Goal: Task Accomplishment & Management: Use online tool/utility

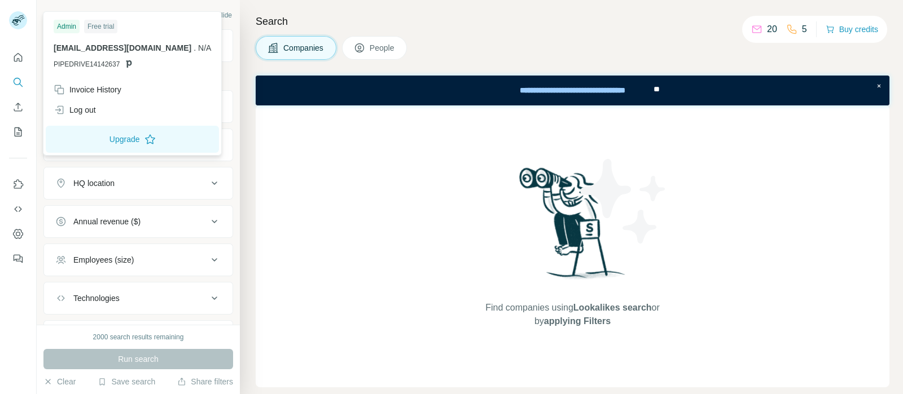
click at [198, 48] on span "N/A" at bounding box center [204, 47] width 13 height 9
click at [78, 52] on p "[EMAIL_ADDRESS][DOMAIN_NAME] . N/A" at bounding box center [132, 47] width 157 height 11
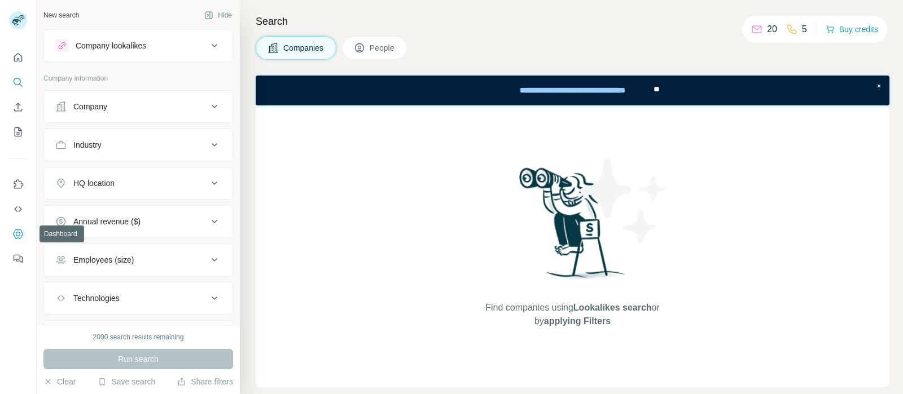
click at [15, 232] on icon "Dashboard" at bounding box center [17, 233] width 11 height 11
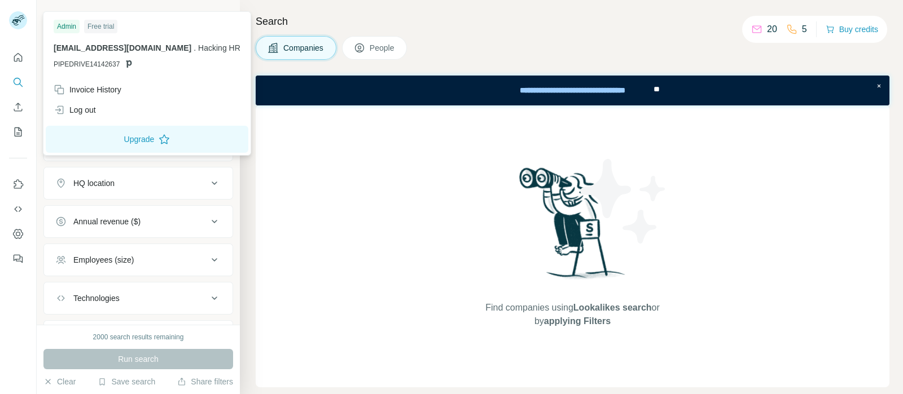
click at [198, 45] on span "Hacking HR" at bounding box center [219, 47] width 42 height 9
drag, startPoint x: 169, startPoint y: 45, endPoint x: 191, endPoint y: 45, distance: 22.0
click at [198, 45] on span "Hacking HR" at bounding box center [219, 47] width 42 height 9
click at [93, 62] on span "PIPEDRIVE14142637" at bounding box center [87, 64] width 66 height 10
drag, startPoint x: 93, startPoint y: 62, endPoint x: 120, endPoint y: 62, distance: 27.1
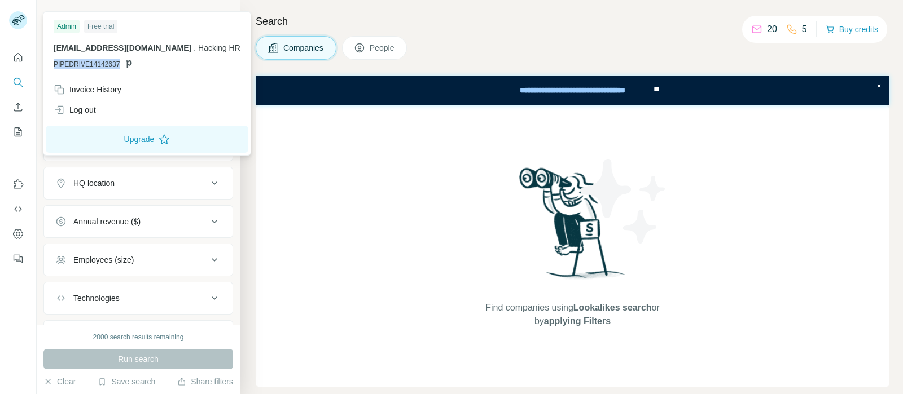
click at [98, 62] on span "PIPEDRIVE14142637" at bounding box center [87, 64] width 66 height 10
click at [125, 62] on icon at bounding box center [128, 63] width 9 height 9
click at [91, 65] on span "PIPEDRIVE14142637" at bounding box center [87, 64] width 66 height 10
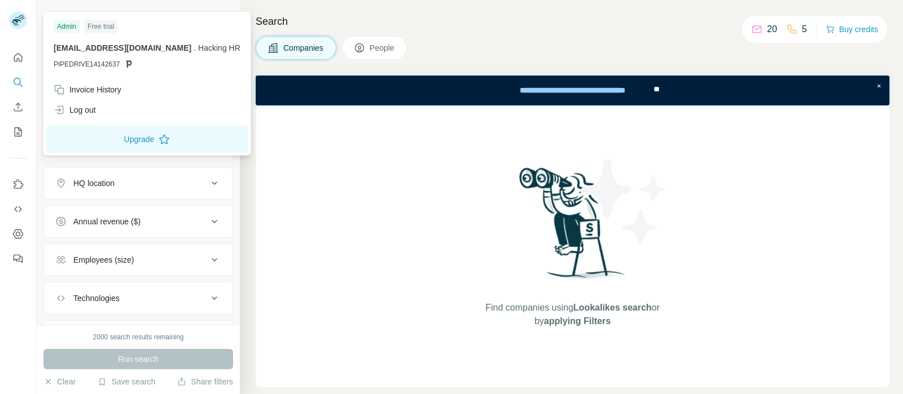
click at [105, 28] on div "Free trial" at bounding box center [100, 27] width 33 height 14
click at [82, 64] on span "PIPEDRIVE14142637" at bounding box center [87, 64] width 66 height 10
drag, startPoint x: 82, startPoint y: 64, endPoint x: 110, endPoint y: 65, distance: 27.7
click at [110, 65] on span "PIPEDRIVE14142637" at bounding box center [87, 64] width 66 height 10
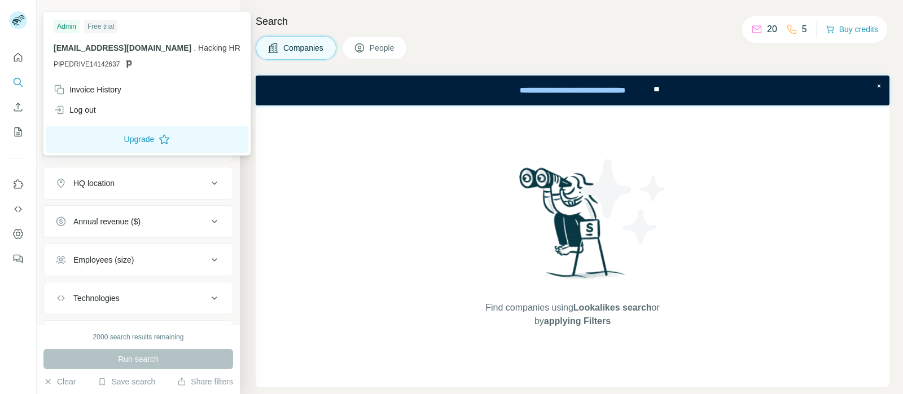
click at [316, 160] on div "Find companies using Lookalikes search or by applying Filters" at bounding box center [572, 246] width 633 height 282
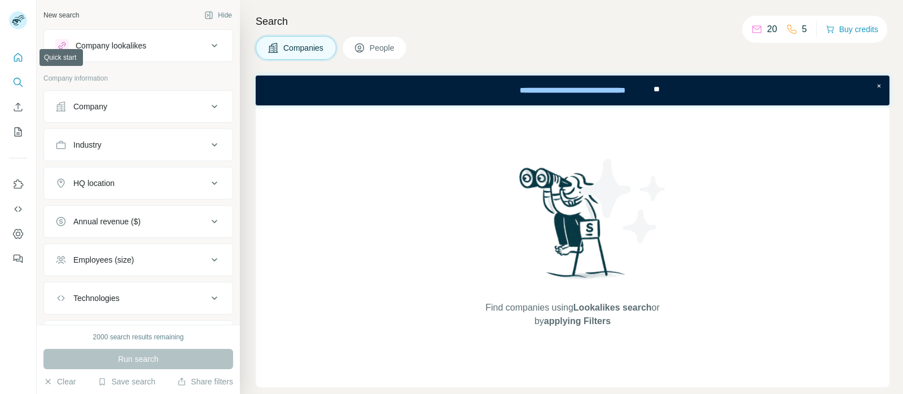
click at [14, 55] on icon "Quick start" at bounding box center [17, 57] width 11 height 11
click at [20, 54] on icon "Quick start" at bounding box center [17, 57] width 11 height 11
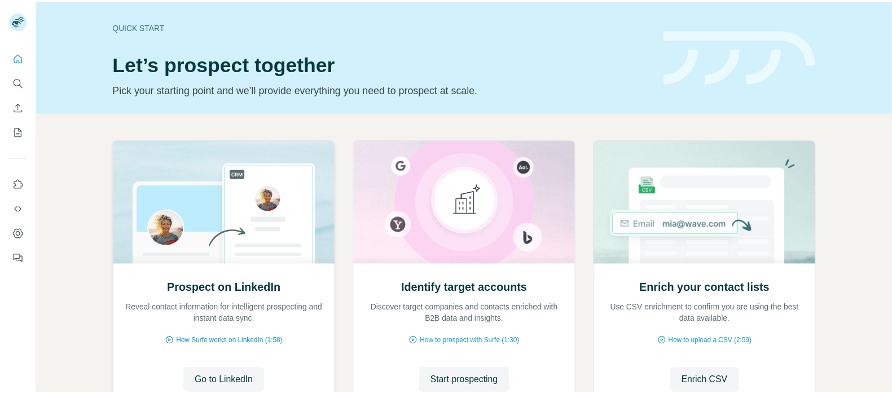
scroll to position [93, 0]
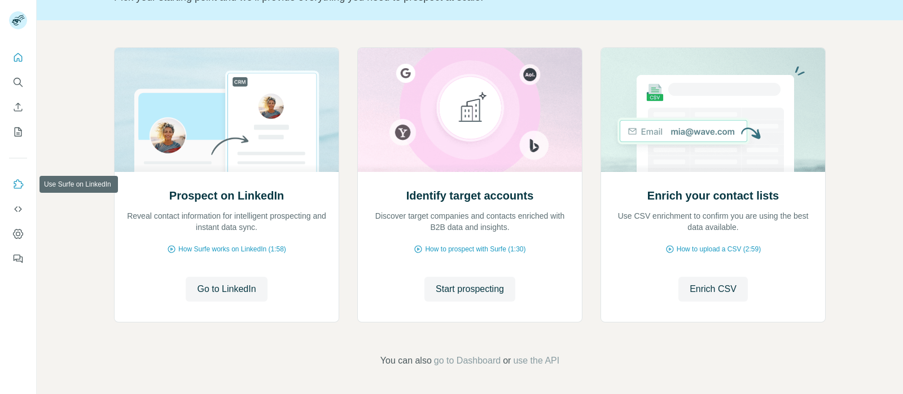
click at [20, 186] on icon "Use Surfe on LinkedIn" at bounding box center [17, 184] width 11 height 11
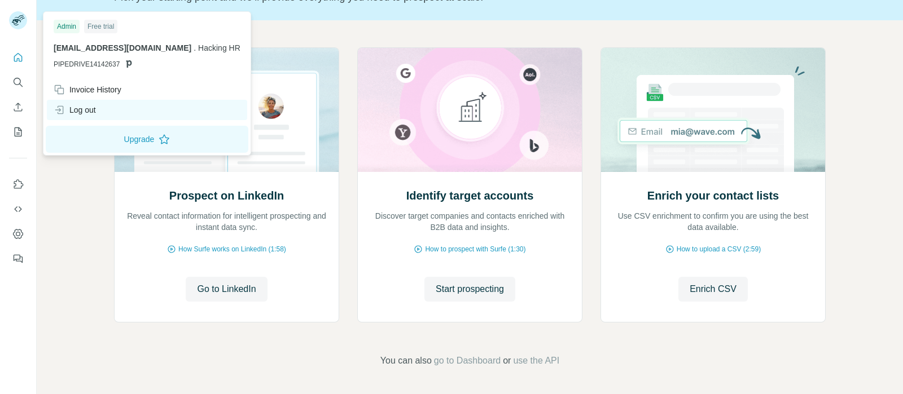
click at [86, 111] on div "Log out" at bounding box center [75, 109] width 42 height 11
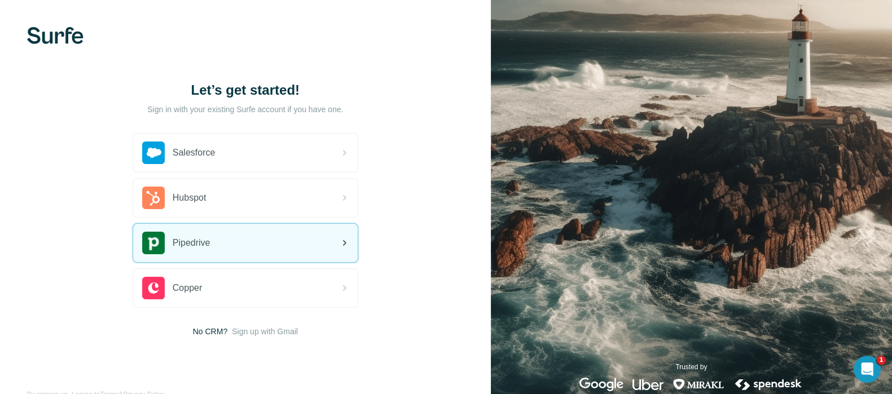
click at [194, 243] on span "Pipedrive" at bounding box center [192, 243] width 38 height 14
click at [337, 241] on icon at bounding box center [344, 243] width 14 height 14
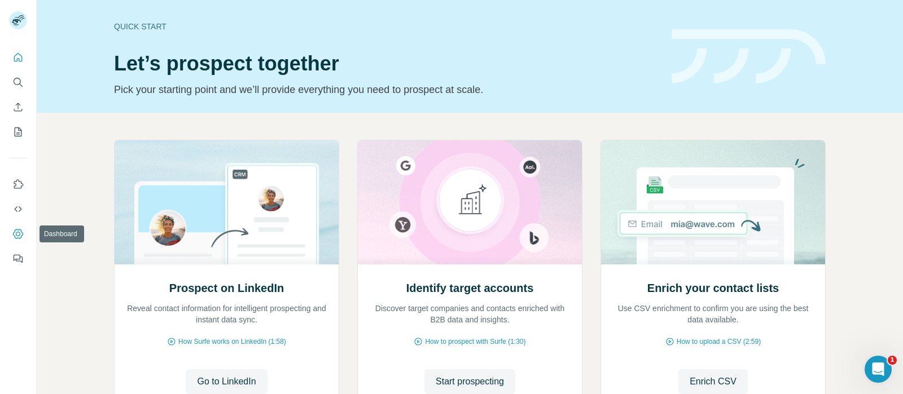
click at [16, 237] on icon "Dashboard" at bounding box center [17, 233] width 11 height 11
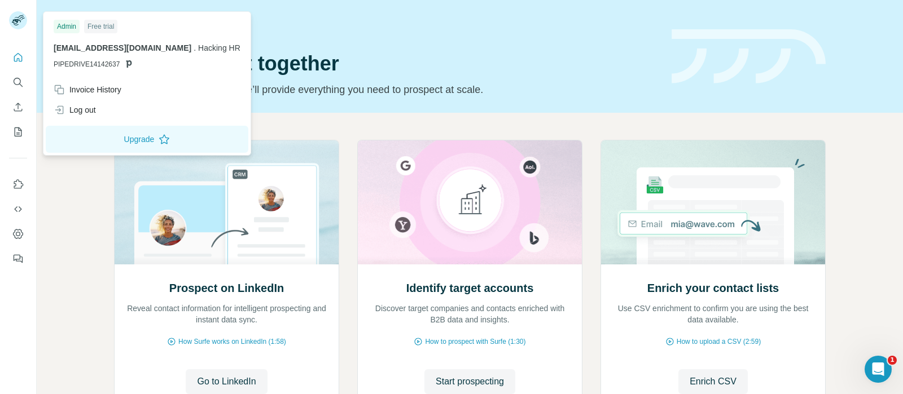
click at [198, 49] on span "Hacking HR" at bounding box center [219, 47] width 42 height 9
click at [78, 55] on div "jairamostacisa@gmail.com . Hacking HR PIPEDRIVE14142637" at bounding box center [147, 55] width 187 height 27
drag, startPoint x: 78, startPoint y: 55, endPoint x: 104, endPoint y: 55, distance: 25.9
click at [80, 55] on div "jairamostacisa@gmail.com . Hacking HR PIPEDRIVE14142637" at bounding box center [147, 55] width 187 height 27
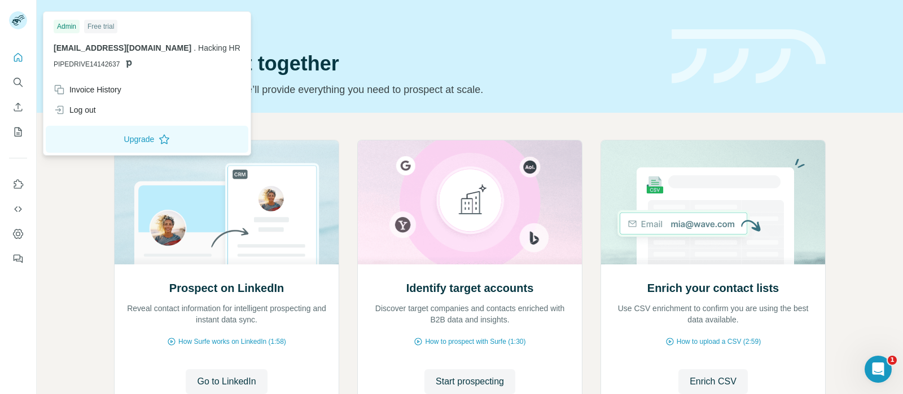
click at [127, 64] on icon at bounding box center [129, 63] width 6 height 7
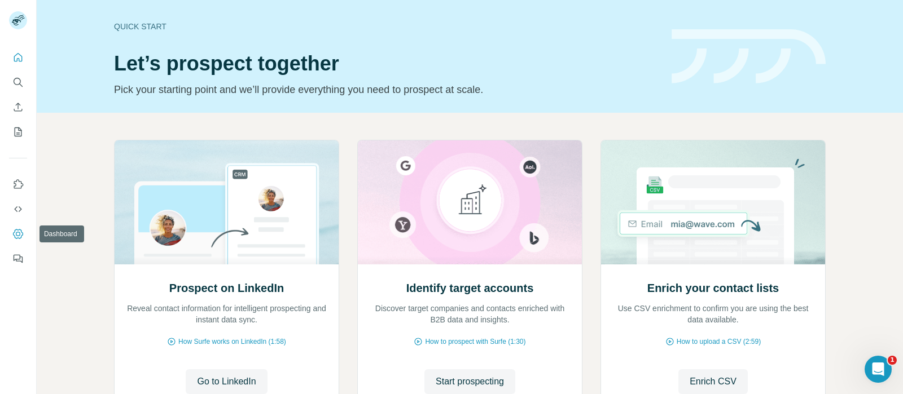
click at [23, 234] on icon "Dashboard" at bounding box center [18, 234] width 10 height 10
